Goal: Task Accomplishment & Management: Manage account settings

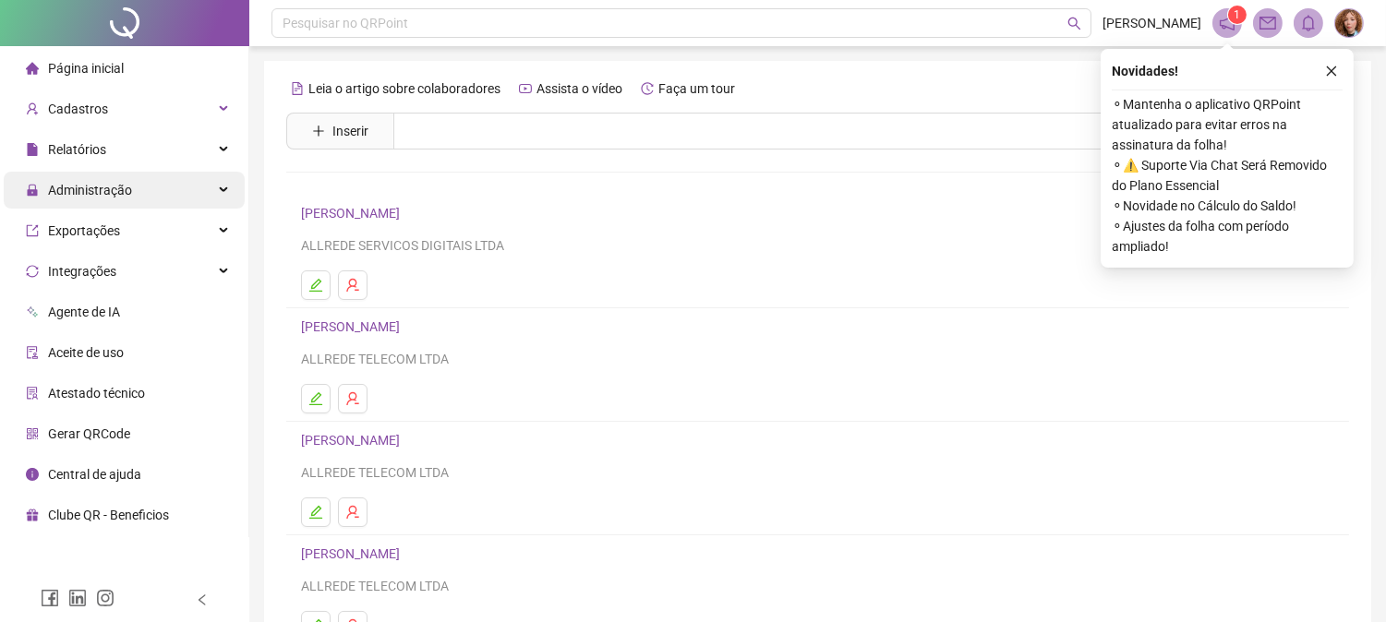
click at [90, 183] on span "Administração" at bounding box center [90, 190] width 84 height 15
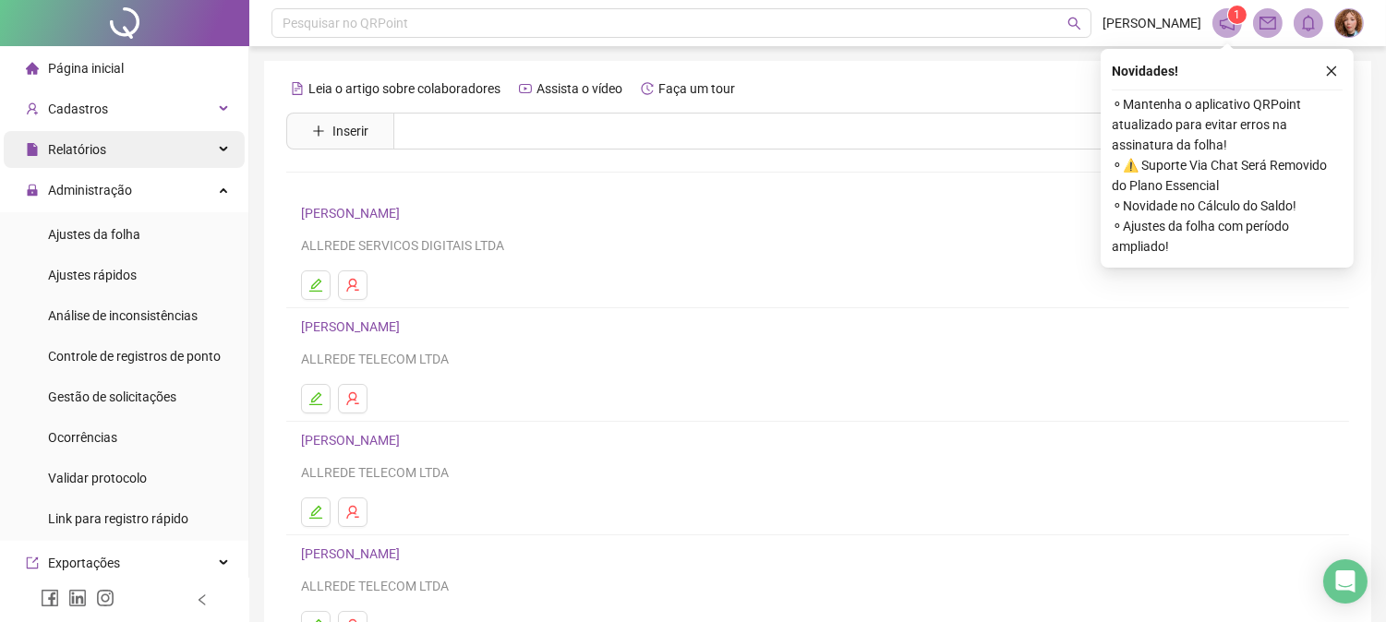
click at [98, 146] on span "Relatórios" at bounding box center [77, 149] width 58 height 15
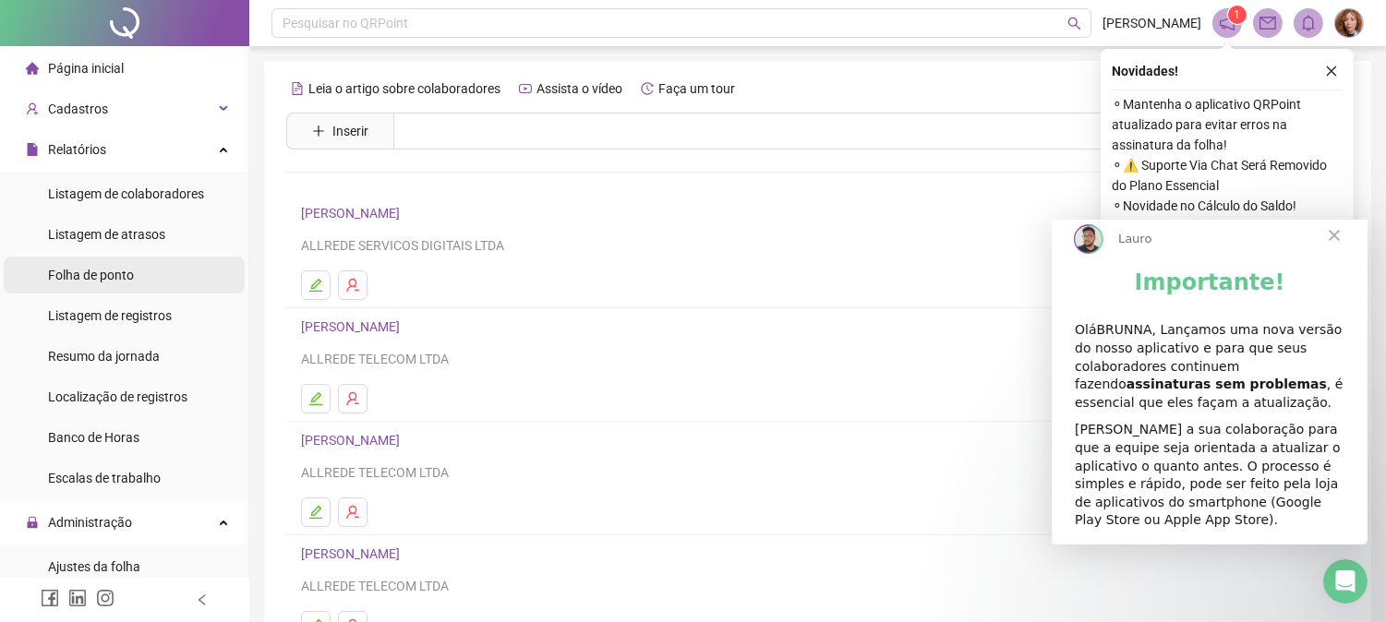
click at [106, 272] on span "Folha de ponto" at bounding box center [91, 275] width 86 height 15
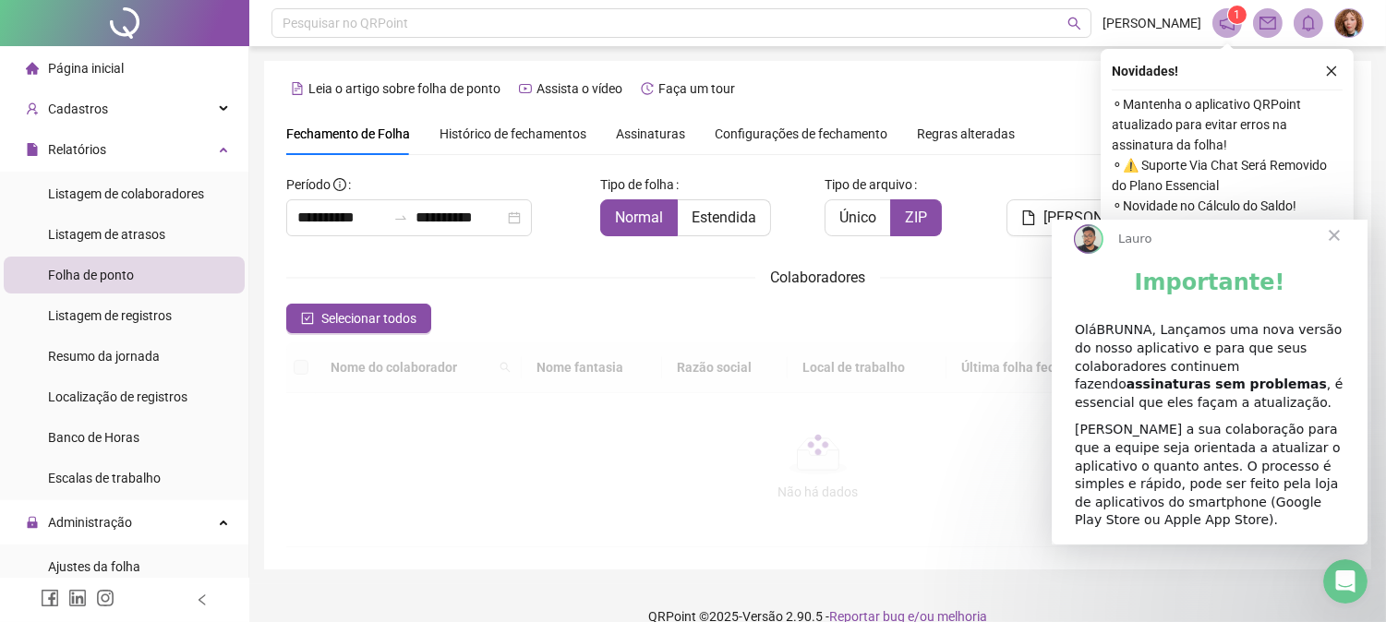
type input "**********"
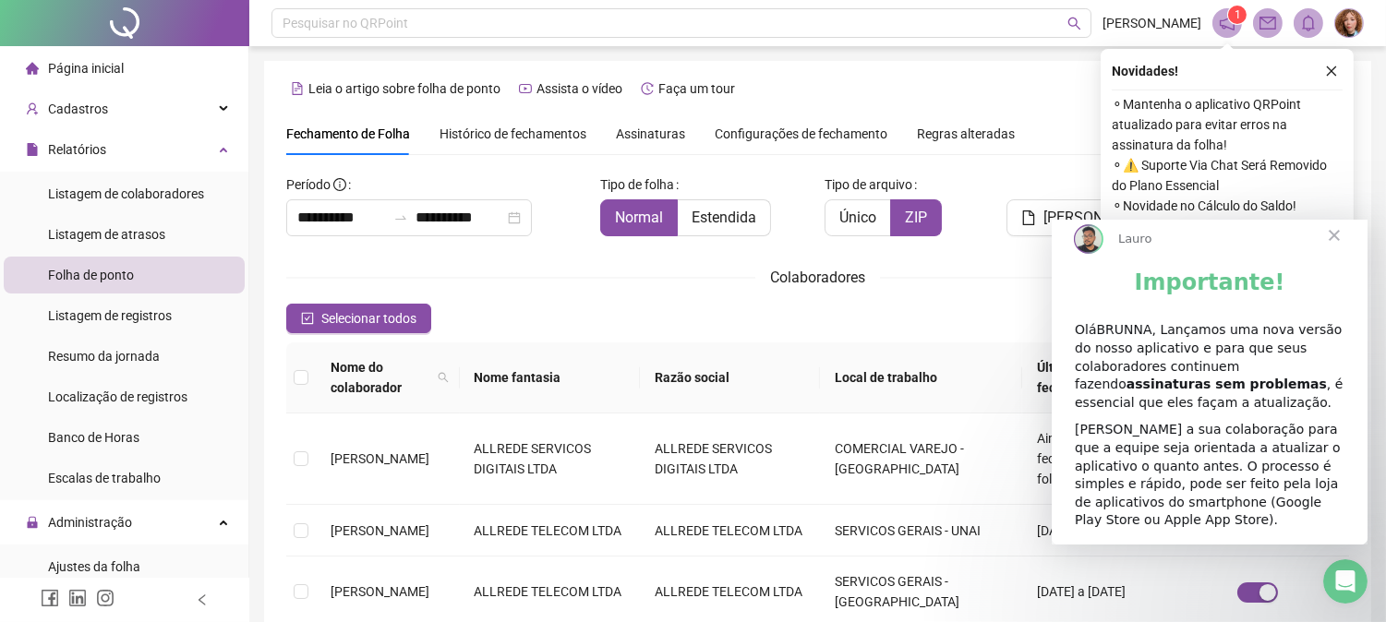
scroll to position [66, 0]
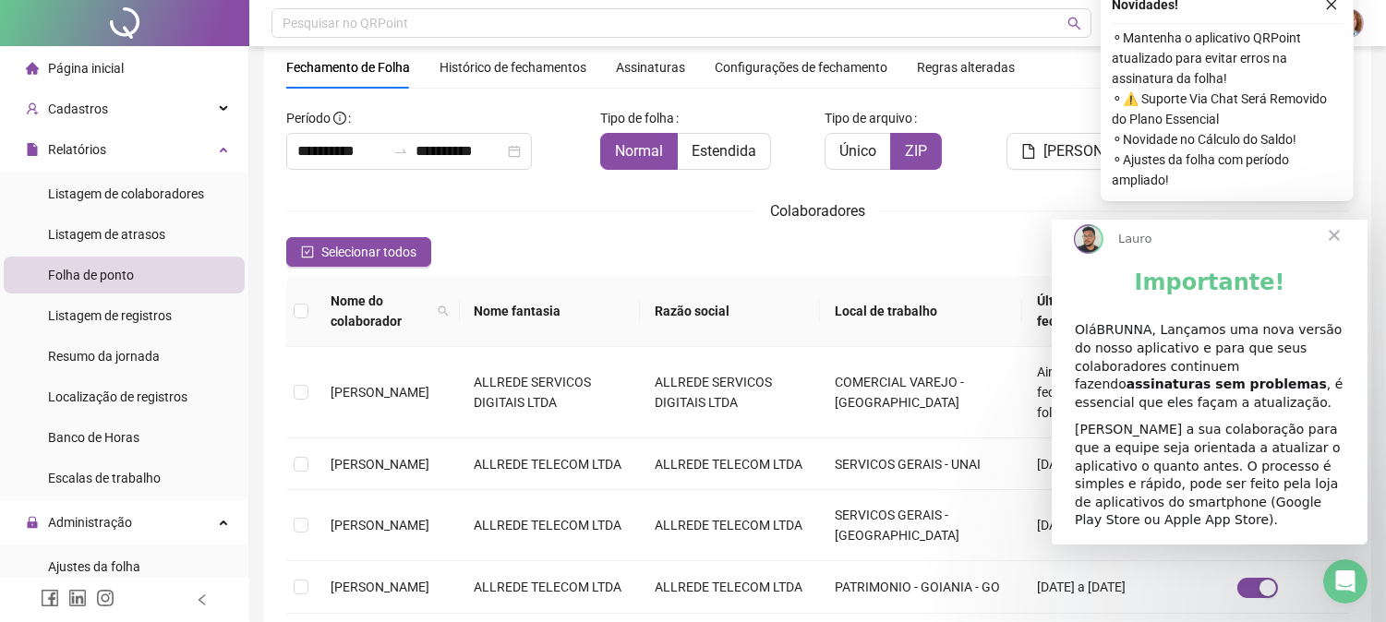
click at [1335, 256] on span "Fechar" at bounding box center [1333, 235] width 66 height 66
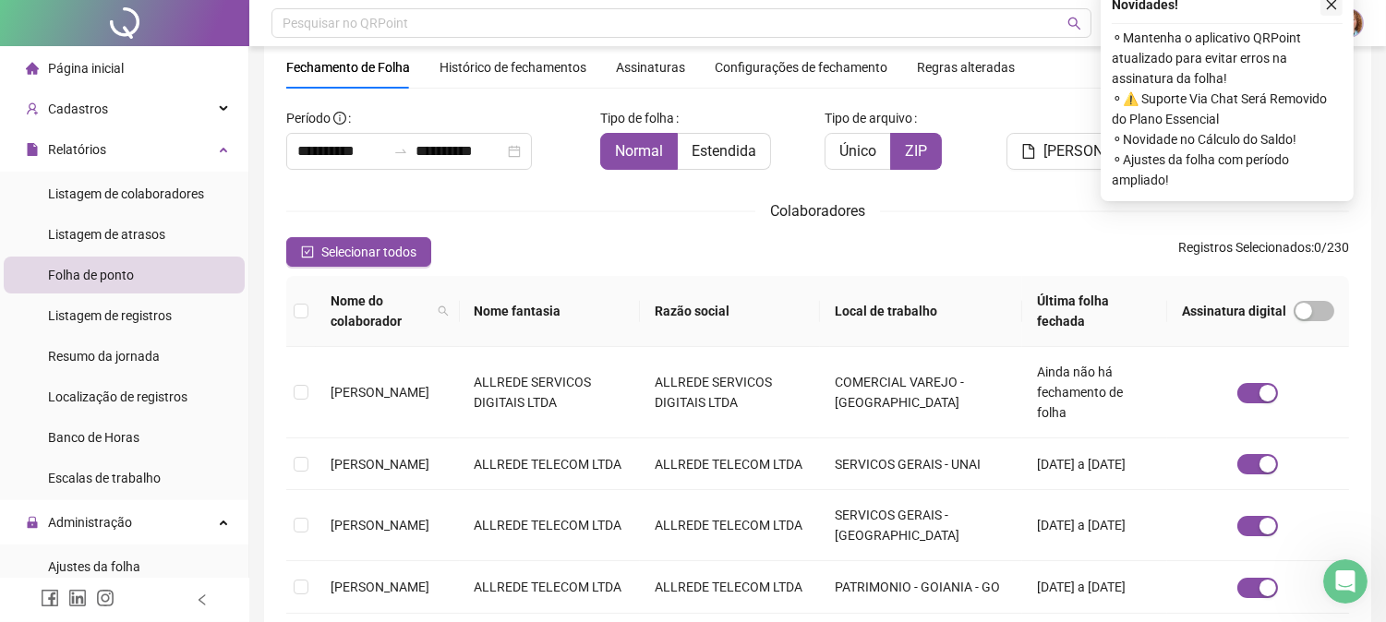
click at [1333, 1] on icon "close" at bounding box center [1331, 4] width 13 height 13
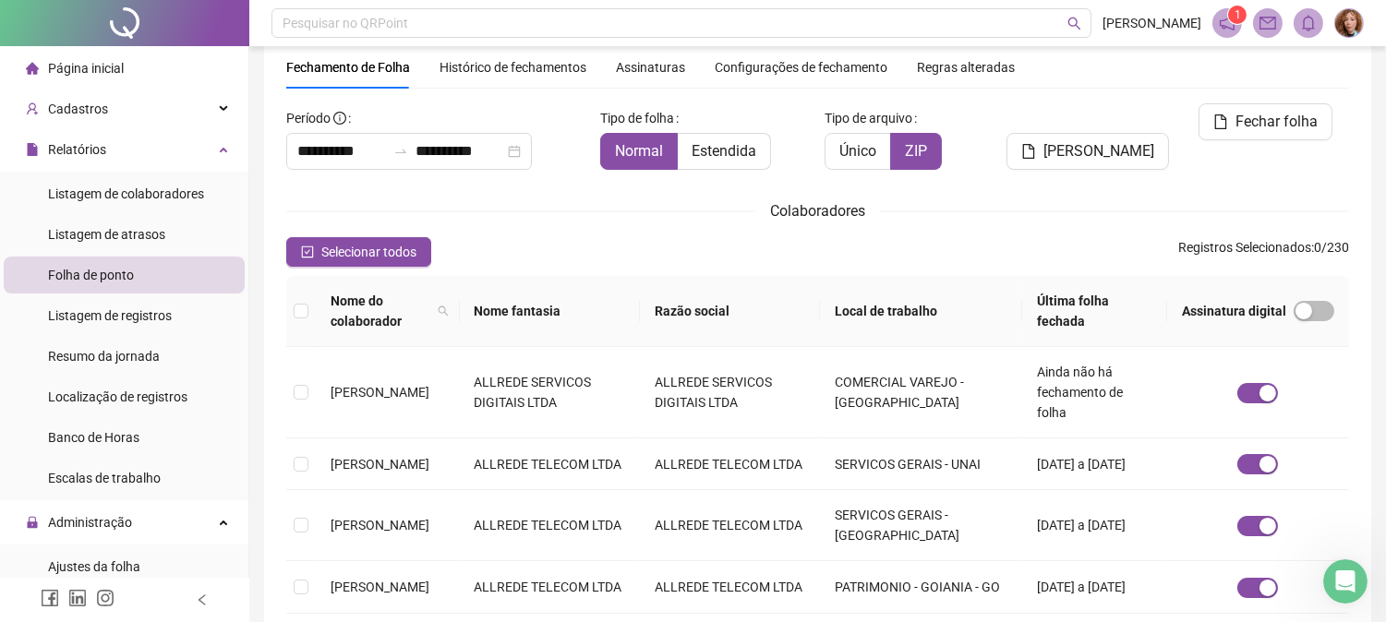
click at [476, 71] on span "Histórico de fechamentos" at bounding box center [513, 67] width 147 height 15
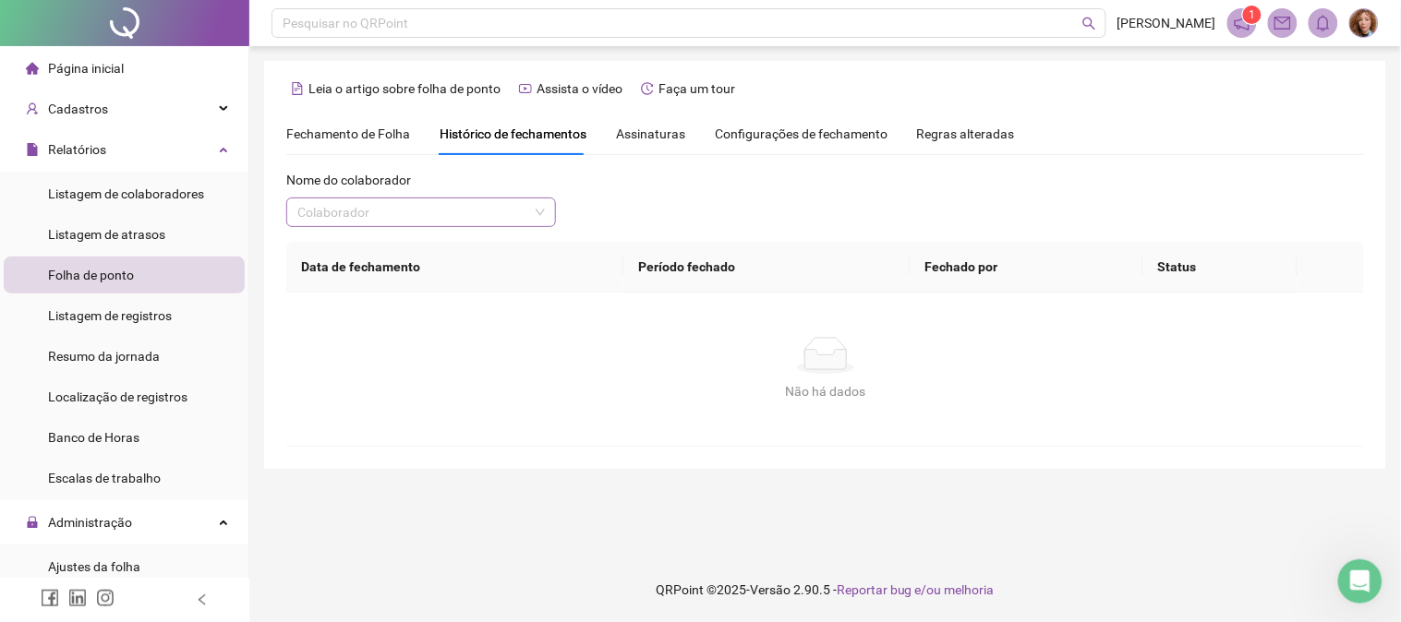
click at [477, 206] on input "search" at bounding box center [412, 213] width 231 height 28
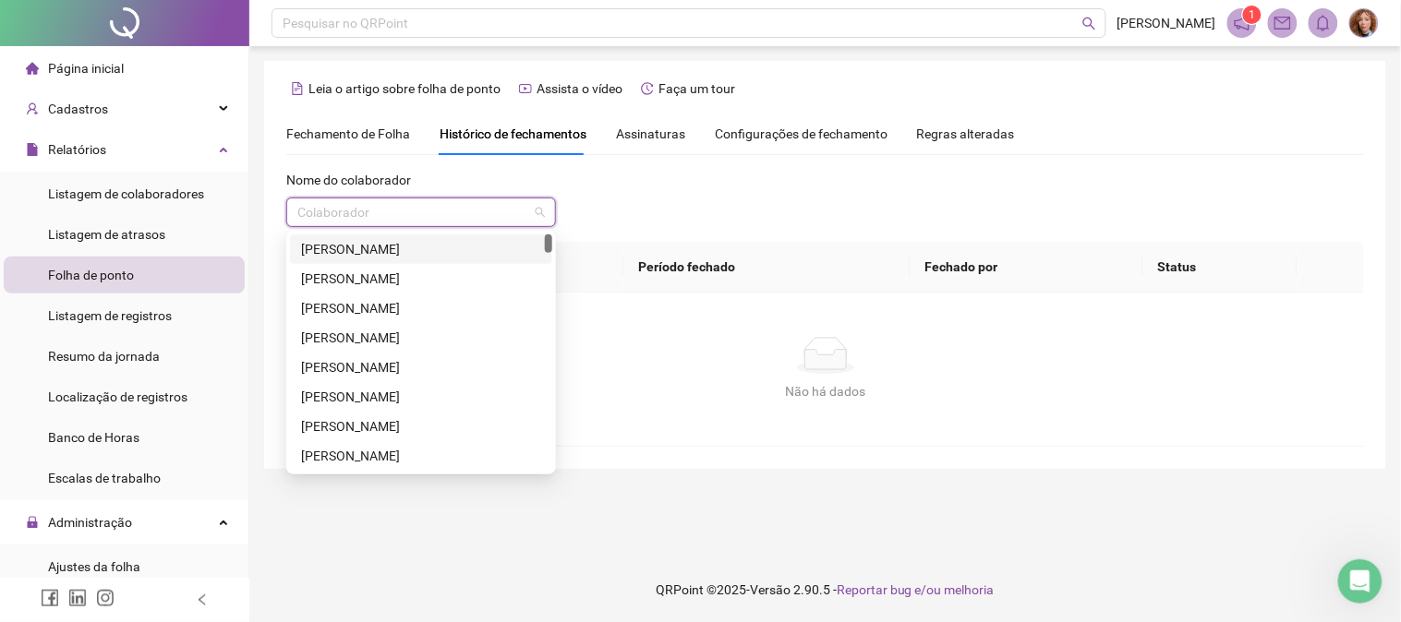
paste input "**********"
type input "**********"
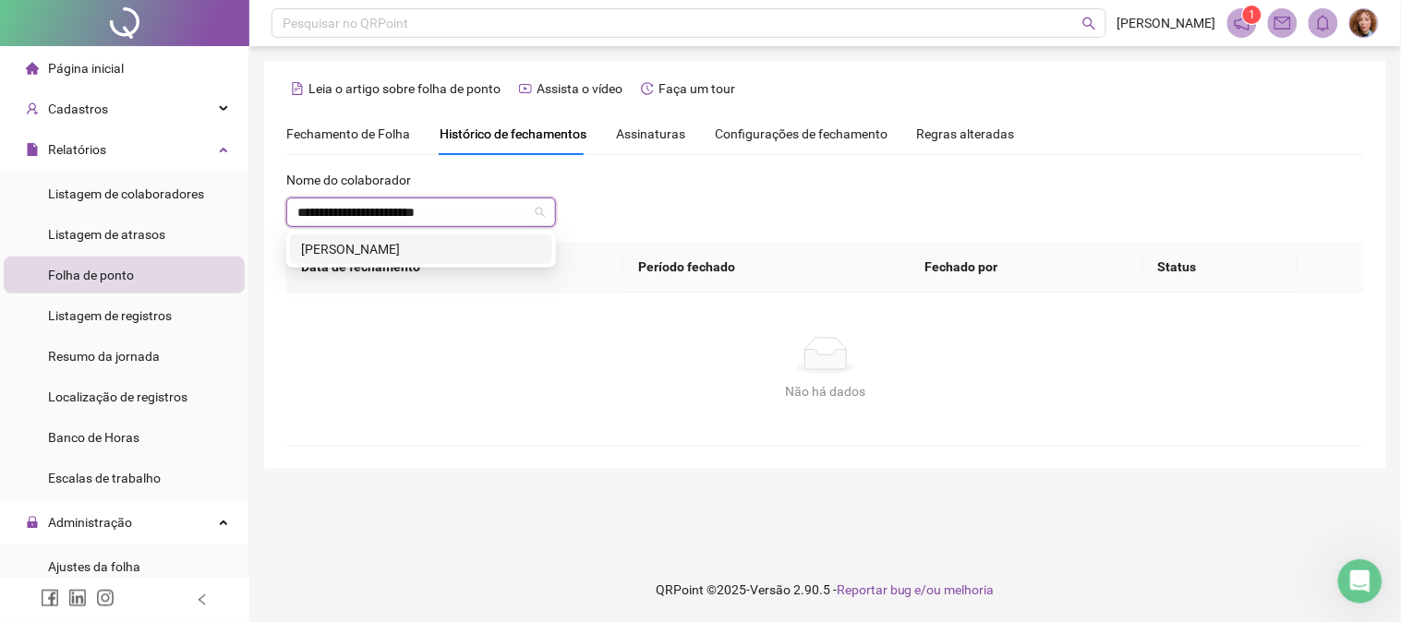
click at [440, 257] on div "[PERSON_NAME]" at bounding box center [421, 249] width 240 height 20
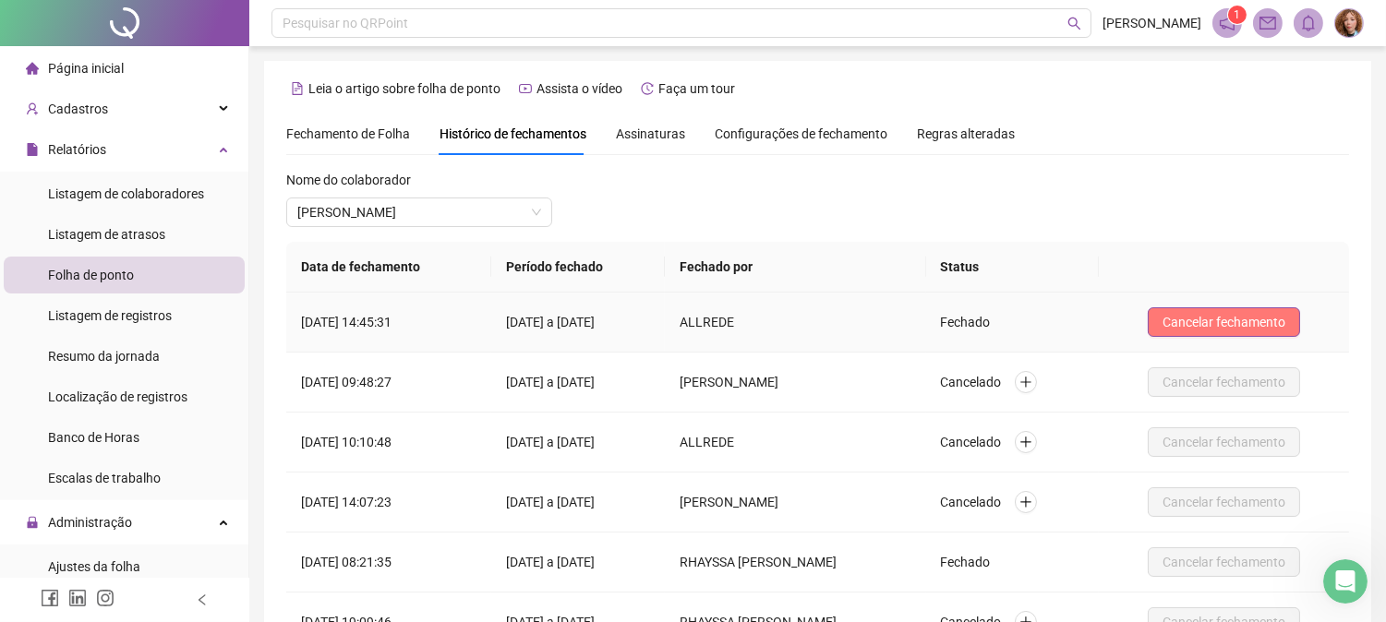
click at [1266, 319] on span "Cancelar fechamento" at bounding box center [1224, 322] width 123 height 20
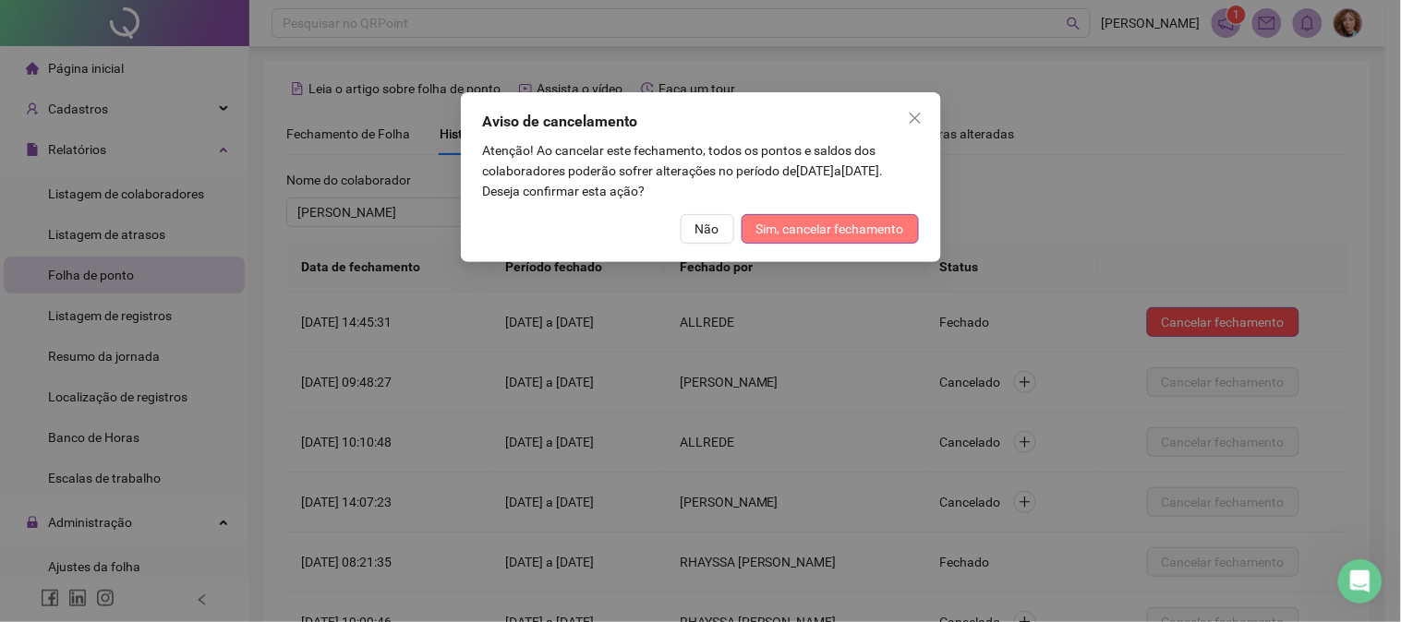
click at [859, 236] on span "Sim, cancelar fechamento" at bounding box center [830, 229] width 148 height 20
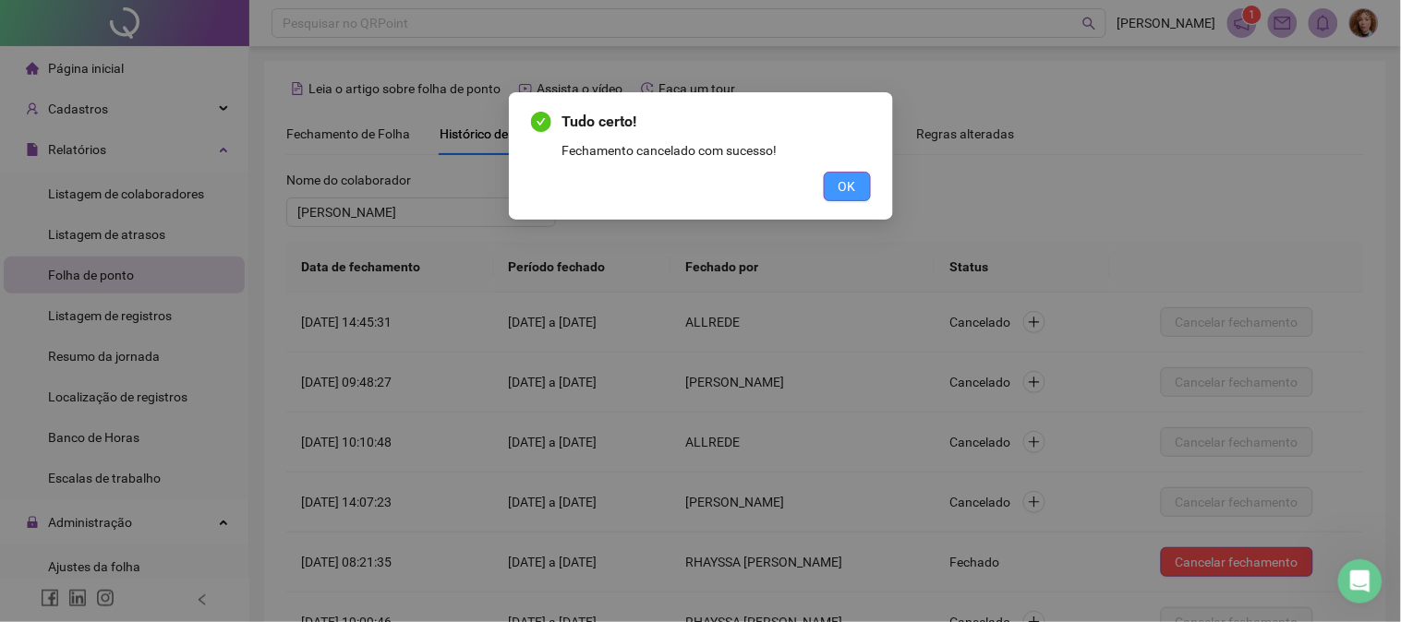
click at [851, 174] on button "OK" at bounding box center [847, 187] width 47 height 30
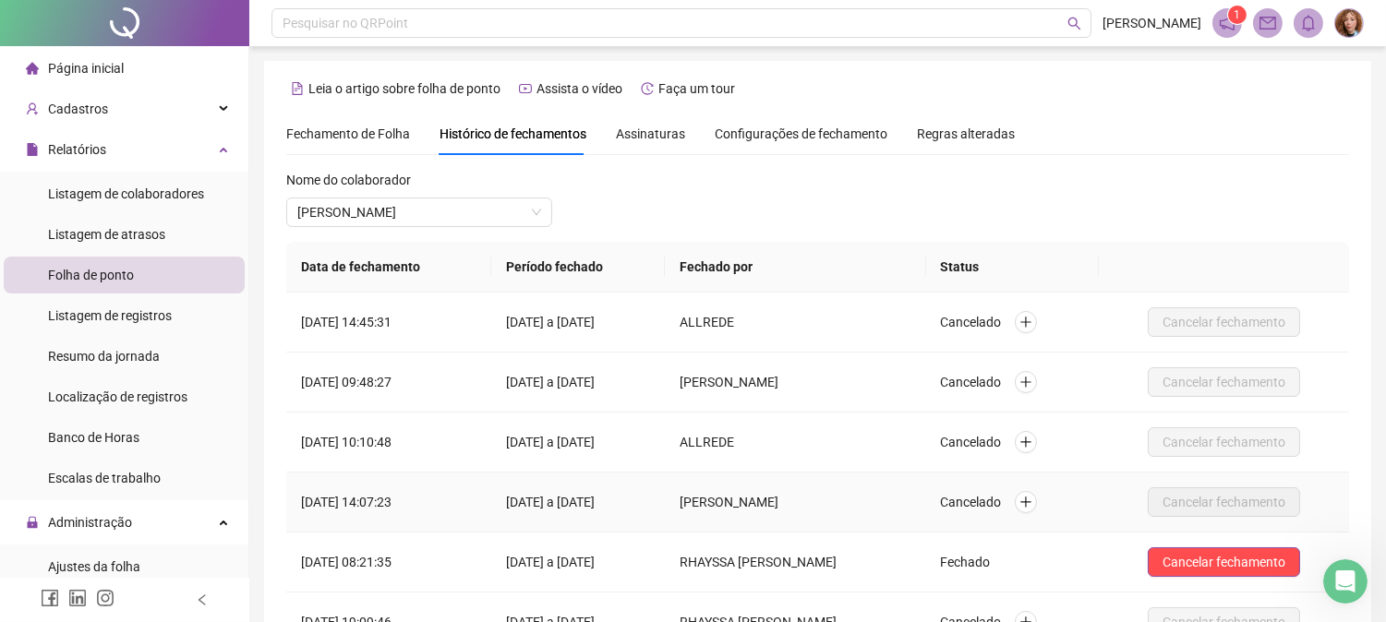
click at [561, 501] on td "[DATE] a [DATE]" at bounding box center [578, 503] width 175 height 60
